Goal: Task Accomplishment & Management: Use online tool/utility

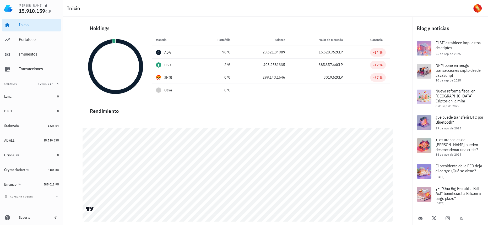
click at [19, 46] on div "Inicio [GEOGRAPHIC_DATA] Impuestos [GEOGRAPHIC_DATA]" at bounding box center [31, 47] width 59 height 61
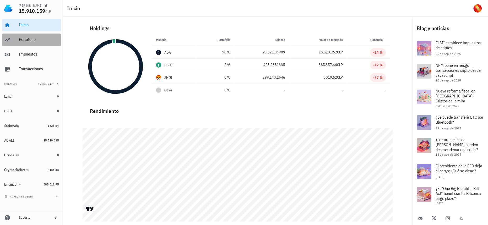
click at [21, 43] on div "Portafolio" at bounding box center [39, 40] width 40 height 12
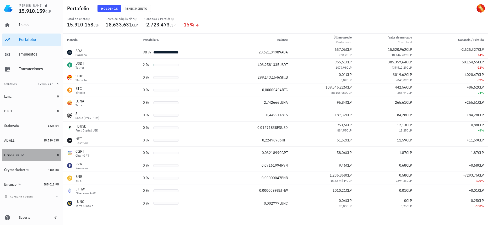
click at [43, 156] on div "OrionX" at bounding box center [29, 155] width 51 height 5
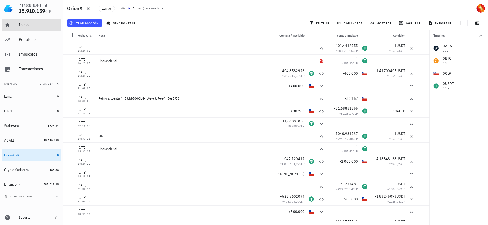
click at [43, 24] on div "Inicio" at bounding box center [39, 24] width 40 height 5
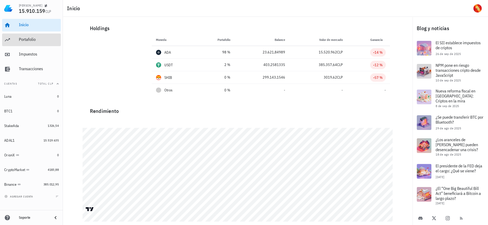
click at [34, 43] on div "Portafolio" at bounding box center [39, 40] width 40 height 12
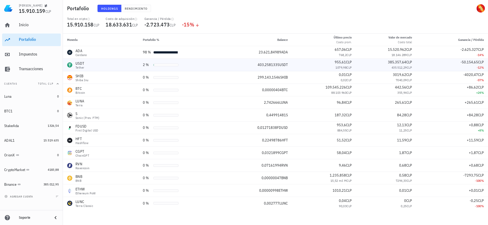
drag, startPoint x: 339, startPoint y: 68, endPoint x: 353, endPoint y: 67, distance: 13.4
click at [353, 67] on td "955,61 CLP 1079,98 CLP" at bounding box center [324, 65] width 64 height 13
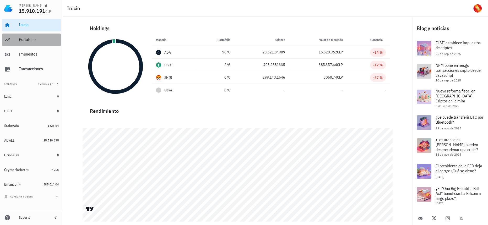
click at [29, 39] on div "Portafolio" at bounding box center [39, 39] width 40 height 5
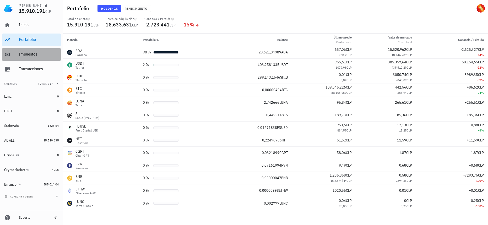
click at [41, 56] on div "Impuestos" at bounding box center [39, 54] width 40 height 5
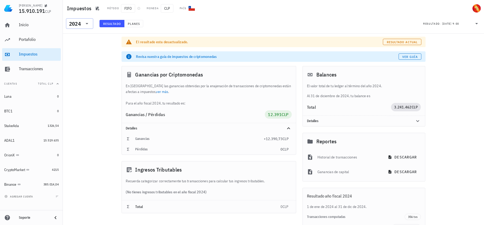
click at [75, 20] on div "2024" at bounding box center [76, 23] width 14 height 10
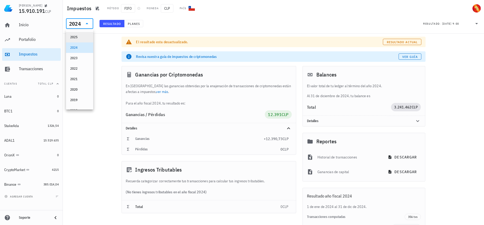
click at [84, 37] on div "2025" at bounding box center [79, 37] width 19 height 4
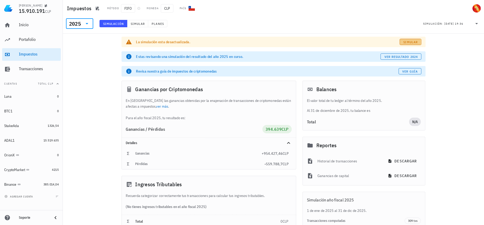
click at [415, 39] on link "Simular" at bounding box center [410, 42] width 21 height 6
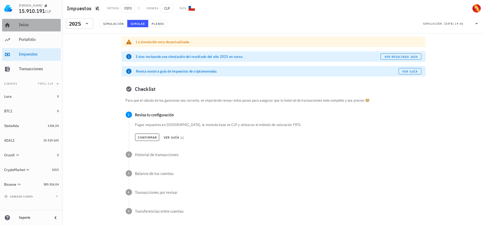
click at [46, 28] on div "Inicio" at bounding box center [39, 25] width 40 height 12
